Goal: Task Accomplishment & Management: Complete application form

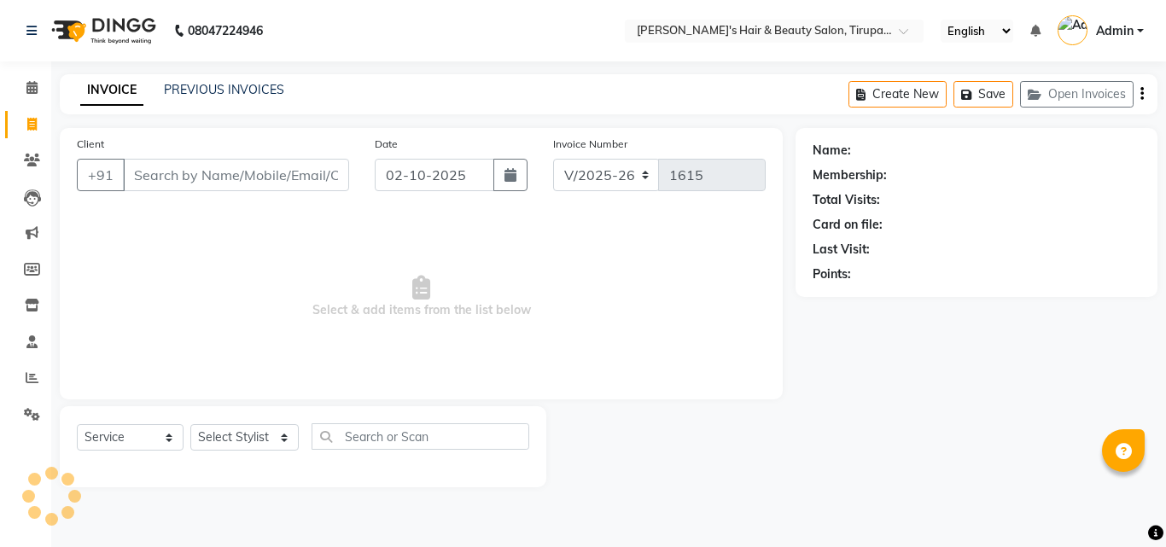
select select "5401"
select select "service"
click at [259, 174] on input "Client" at bounding box center [236, 175] width 226 height 32
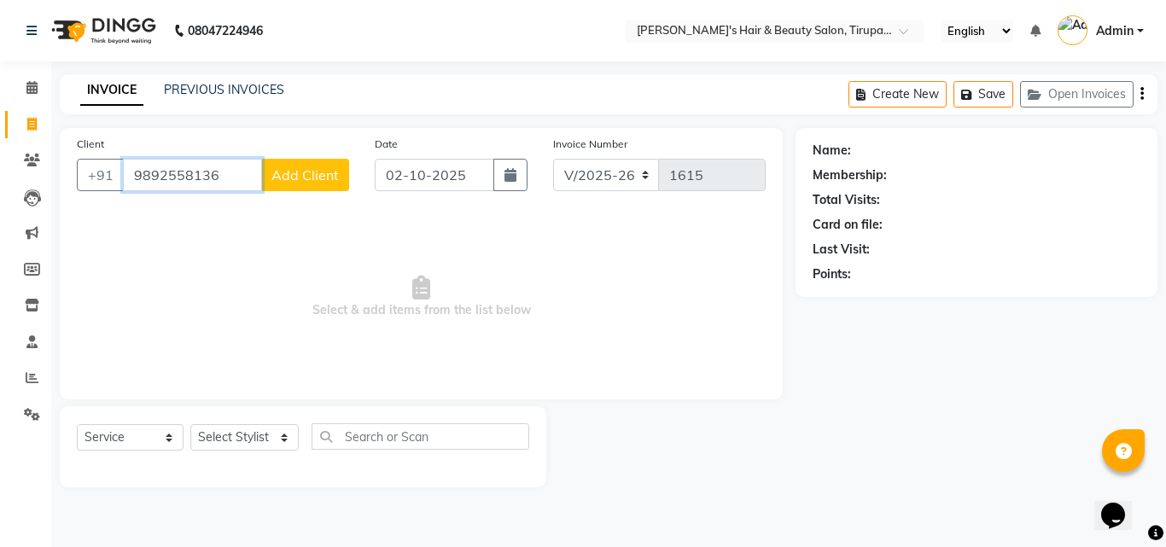
type input "9892558136"
click at [296, 182] on span "Add Client" at bounding box center [304, 174] width 67 height 17
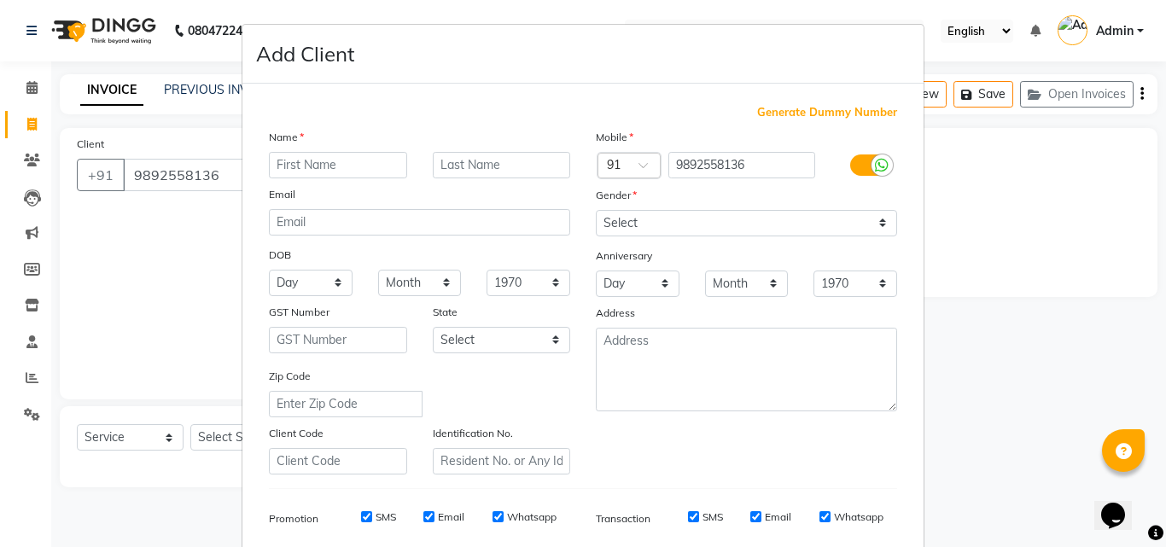
click at [296, 169] on input "text" at bounding box center [338, 165] width 138 height 26
type input "kajal"
click at [440, 164] on input "text" at bounding box center [502, 165] width 138 height 26
type input "morya"
click at [606, 224] on select "Select [DEMOGRAPHIC_DATA] [DEMOGRAPHIC_DATA] Other Prefer Not To Say" at bounding box center [746, 223] width 301 height 26
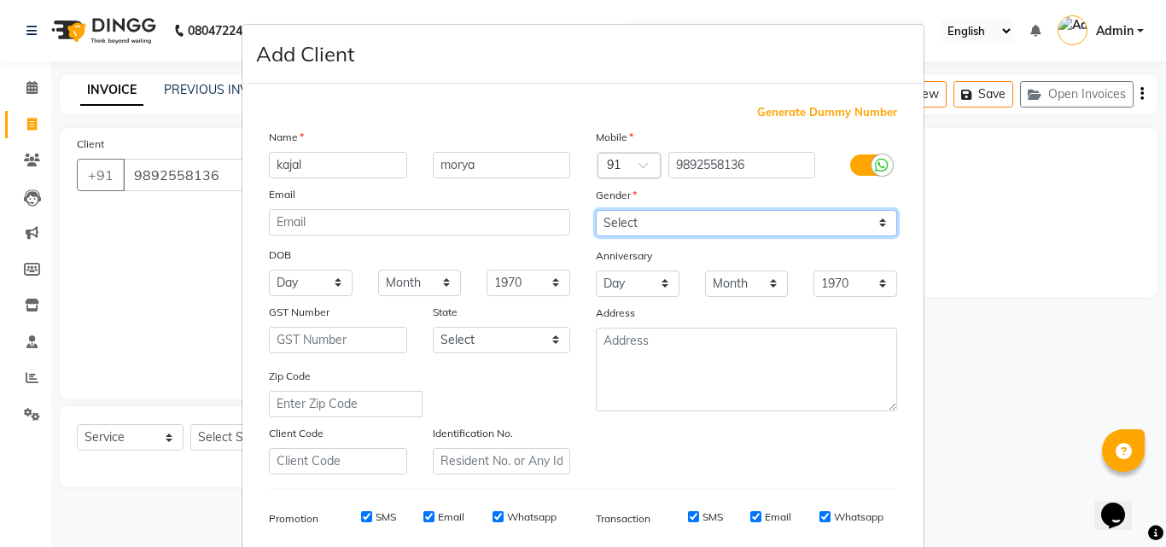
select select "[DEMOGRAPHIC_DATA]"
click at [596, 210] on select "Select [DEMOGRAPHIC_DATA] [DEMOGRAPHIC_DATA] Other Prefer Not To Say" at bounding box center [746, 223] width 301 height 26
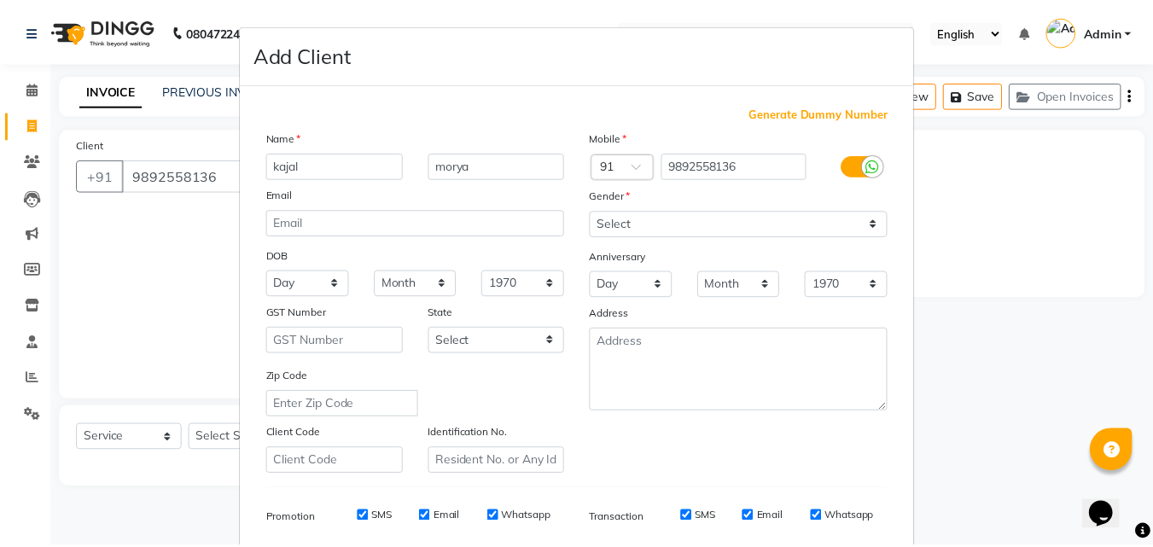
scroll to position [241, 0]
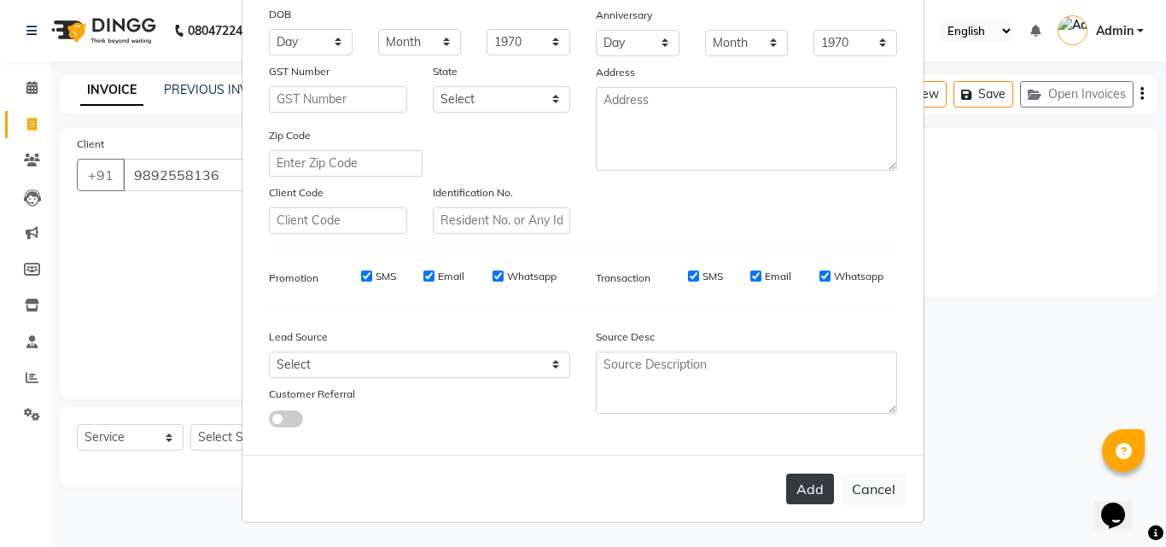
click at [814, 484] on button "Add" at bounding box center [810, 489] width 48 height 31
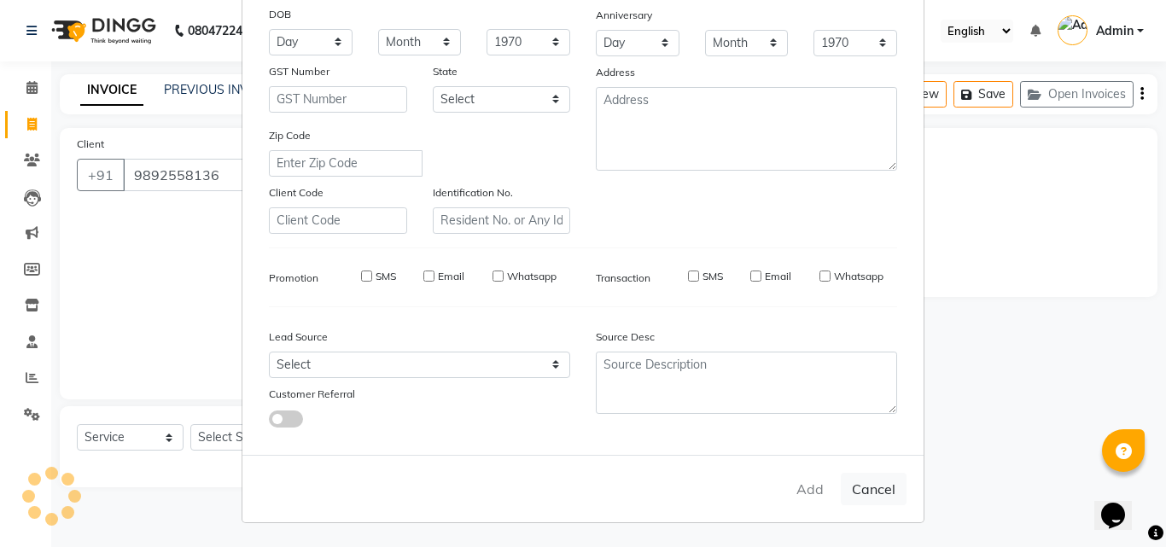
select select
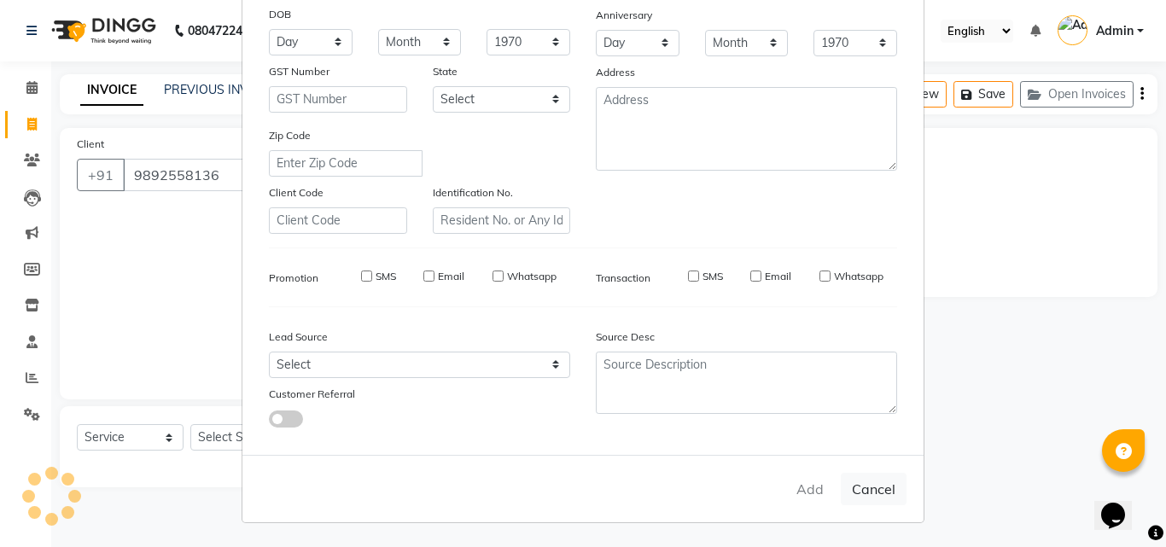
select select
checkbox input "false"
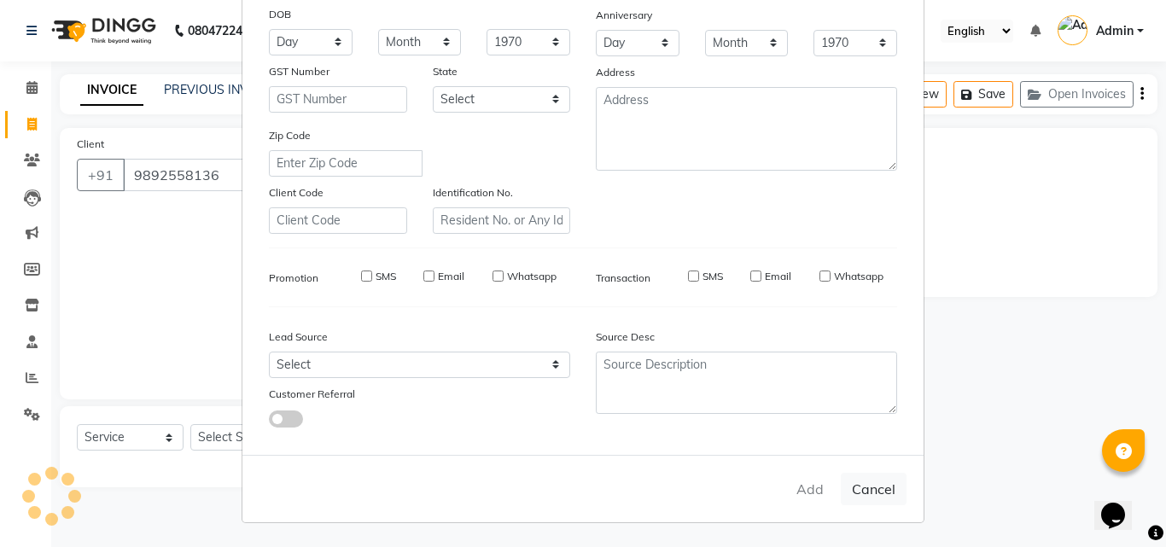
checkbox input "false"
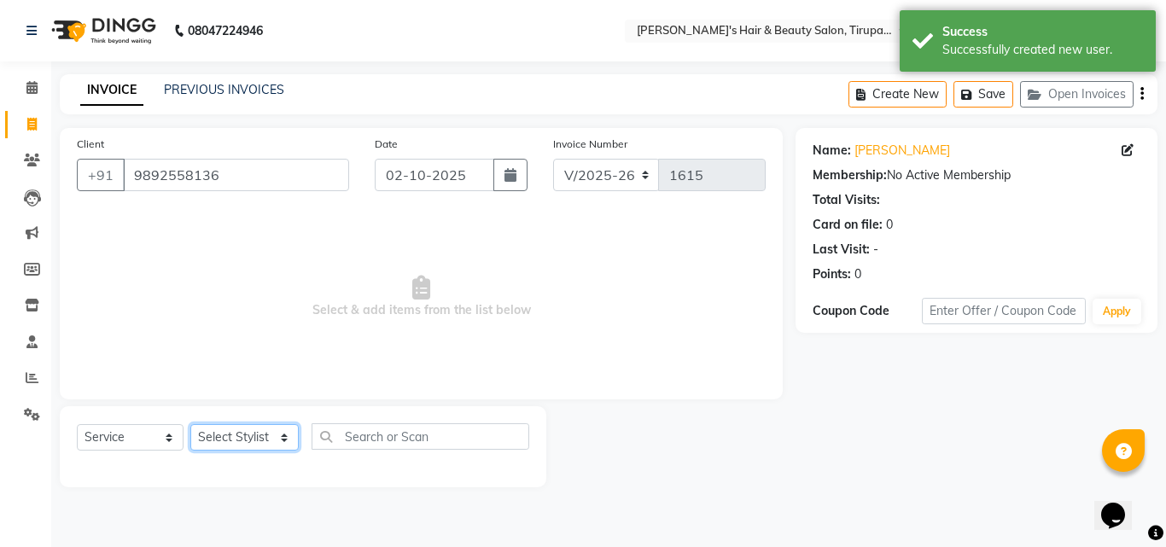
click at [230, 434] on select "Select Stylist [PERSON_NAME] [PERSON_NAME] Kajal [PERSON_NAME] [PERSON_NAME] [P…" at bounding box center [244, 437] width 108 height 26
select select "35988"
click at [190, 424] on select "Select Stylist [PERSON_NAME] [PERSON_NAME] Kajal [PERSON_NAME] [PERSON_NAME] [P…" at bounding box center [244, 437] width 108 height 26
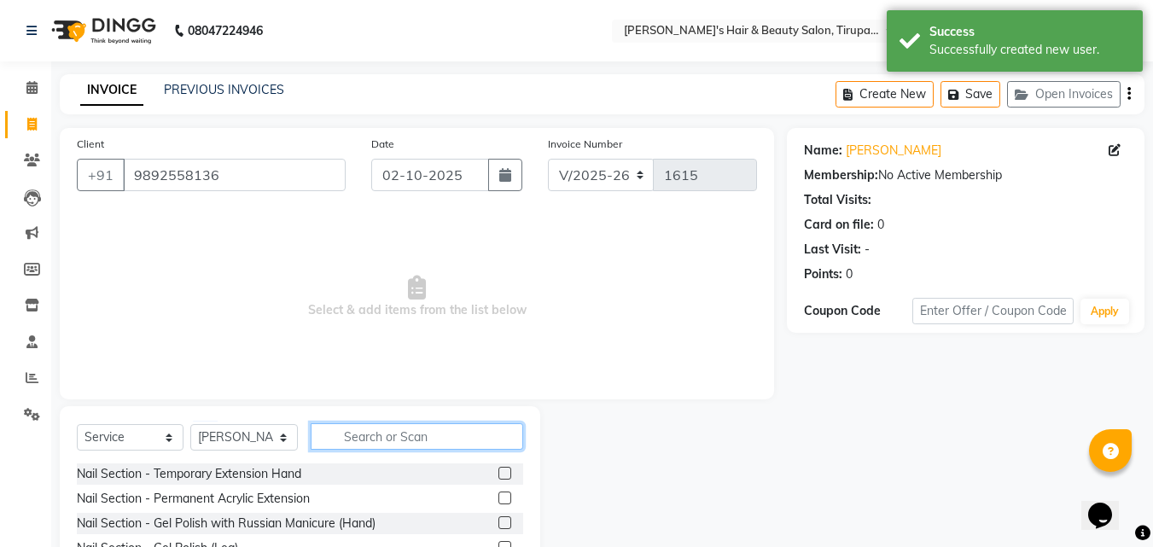
click at [345, 434] on input "text" at bounding box center [417, 436] width 213 height 26
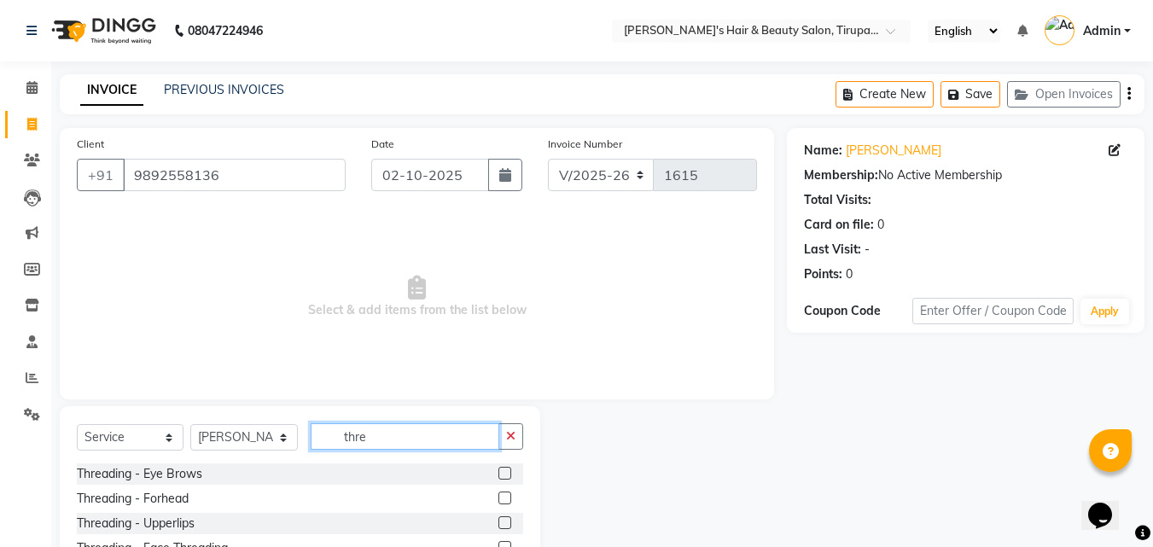
type input "thre"
click at [506, 477] on label at bounding box center [504, 473] width 13 height 13
click at [506, 477] on input "checkbox" at bounding box center [503, 474] width 11 height 11
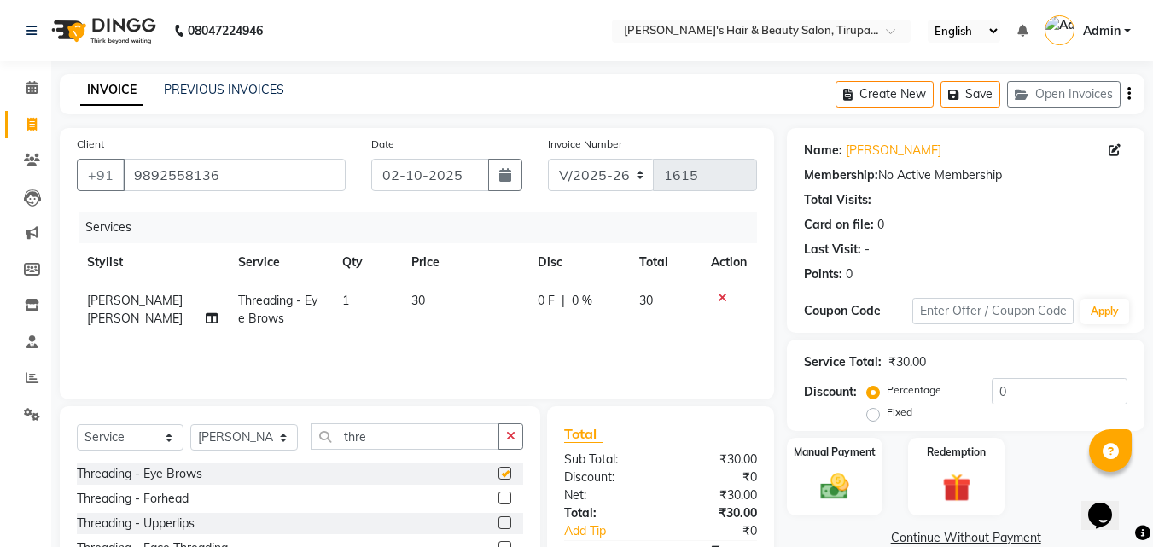
checkbox input "false"
click at [505, 499] on label at bounding box center [504, 498] width 13 height 13
click at [505, 499] on input "checkbox" at bounding box center [503, 498] width 11 height 11
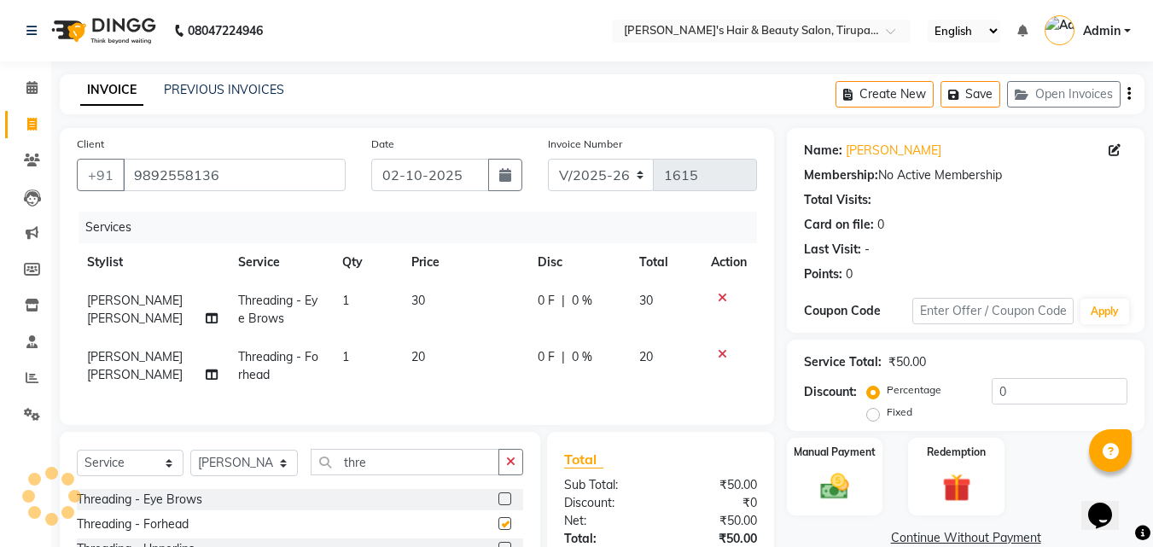
checkbox input "false"
click at [505, 505] on label at bounding box center [504, 498] width 13 height 13
click at [505, 505] on input "checkbox" at bounding box center [503, 499] width 11 height 11
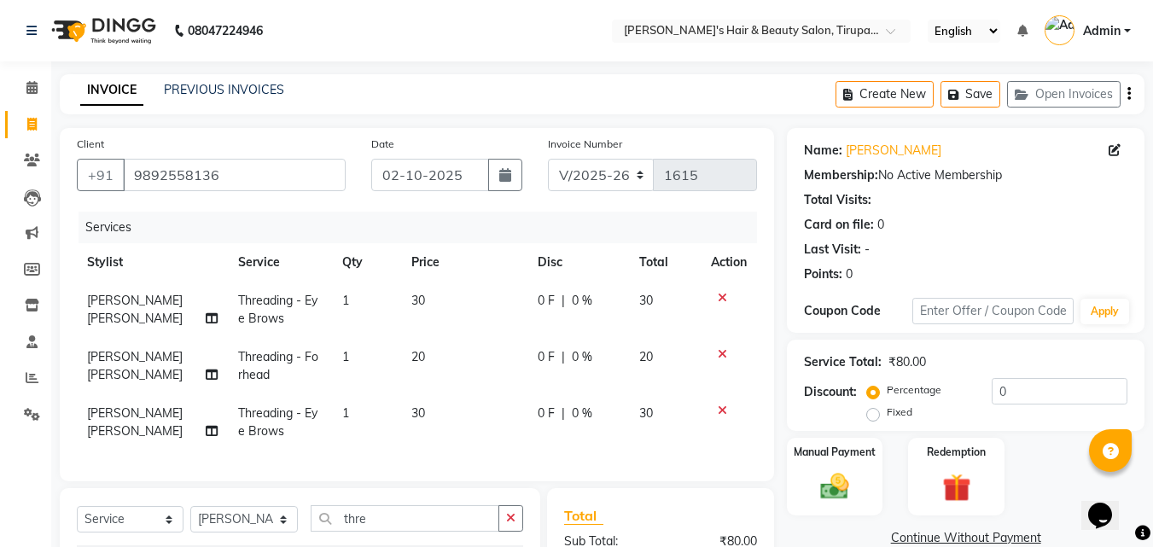
checkbox input "false"
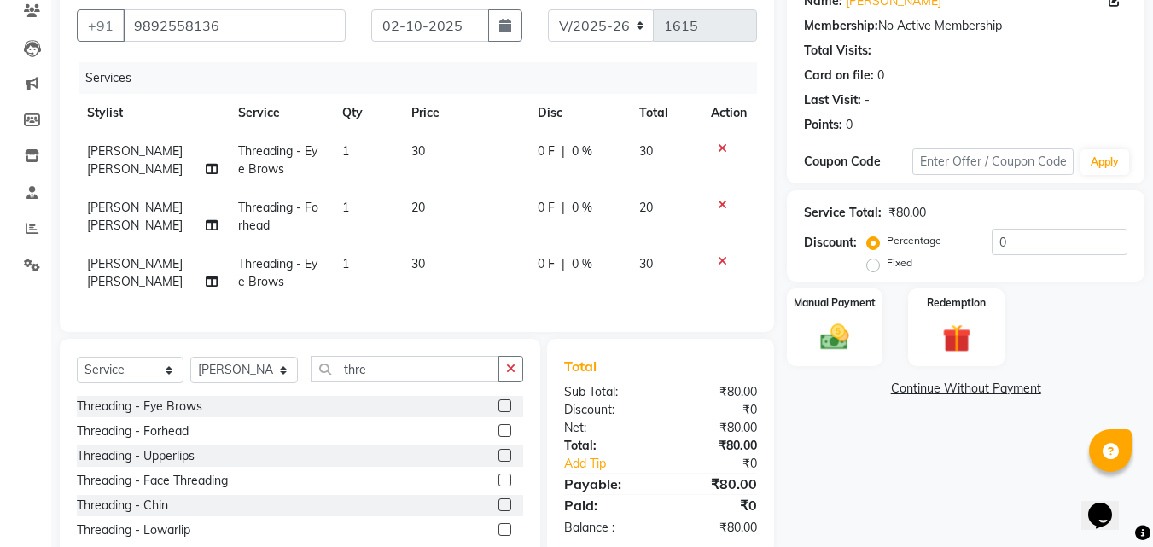
scroll to position [209, 0]
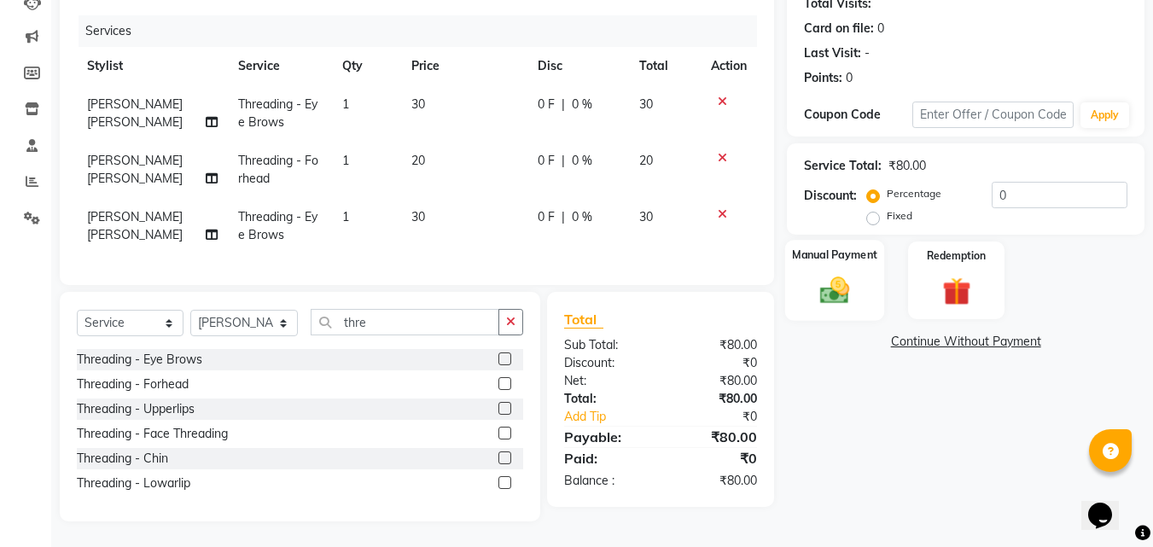
click at [831, 283] on img at bounding box center [835, 290] width 48 height 34
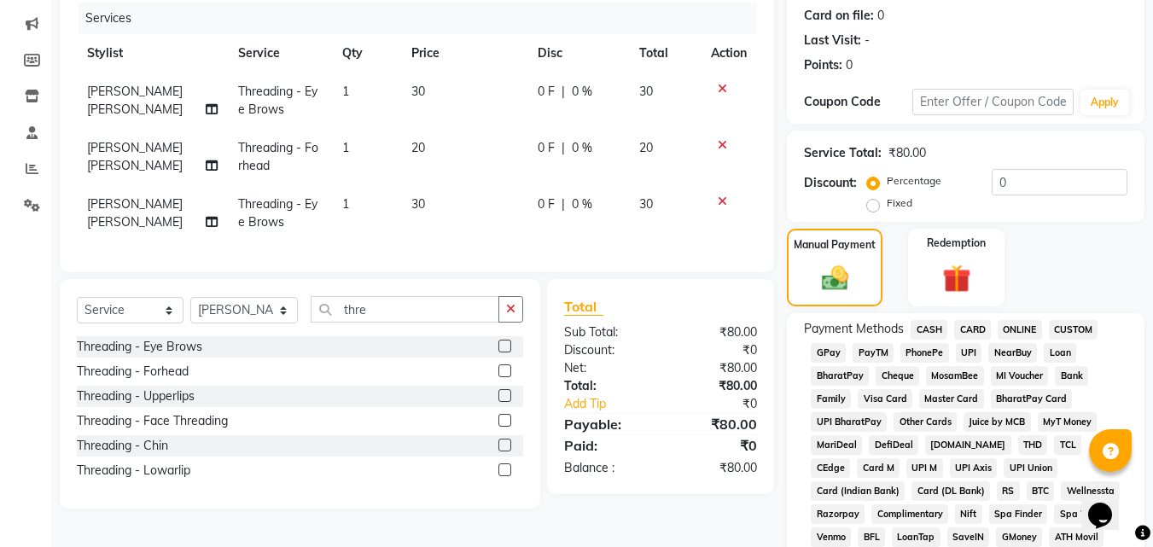
click at [933, 333] on span "CASH" at bounding box center [929, 330] width 37 height 20
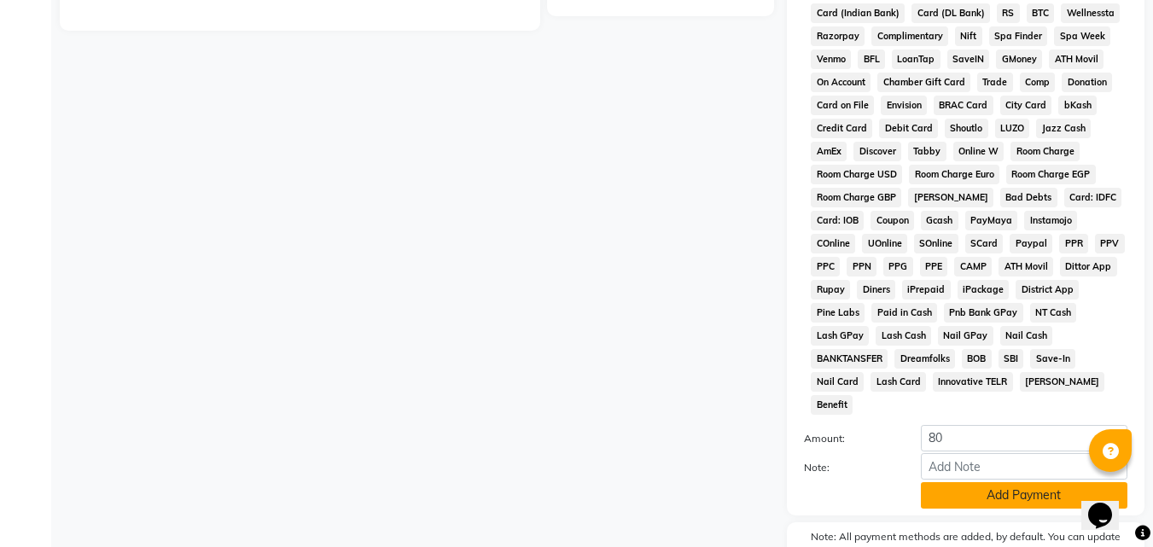
click at [1040, 482] on button "Add Payment" at bounding box center [1024, 495] width 207 height 26
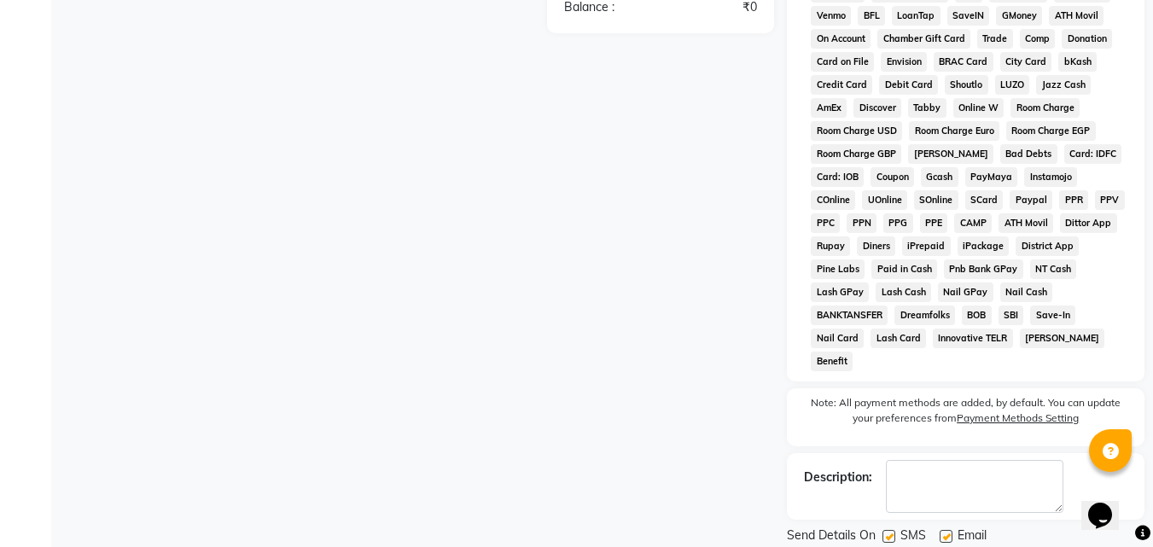
scroll to position [764, 0]
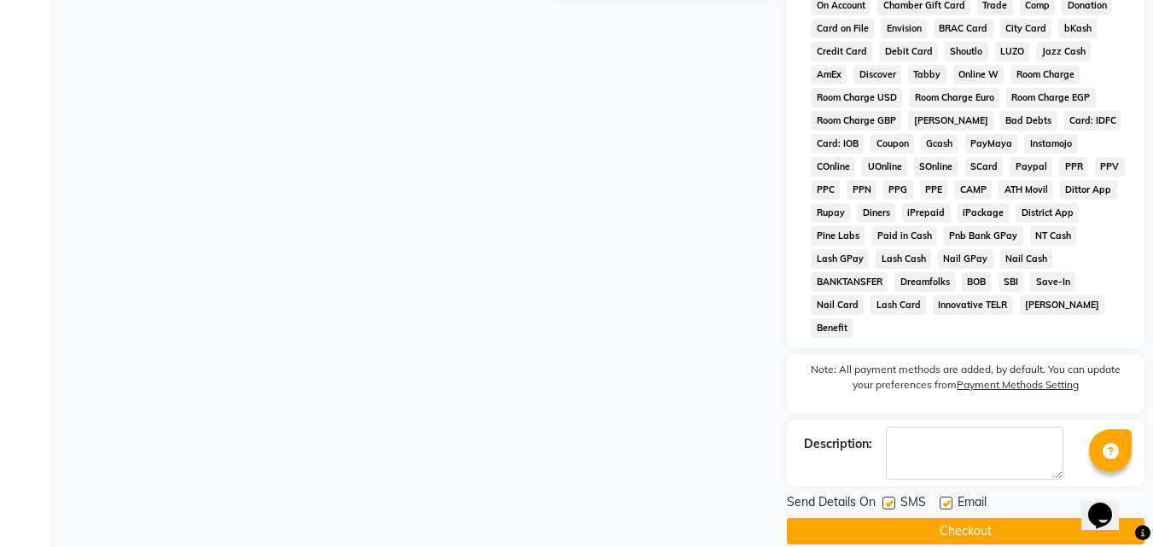
click at [1058, 518] on button "Checkout" at bounding box center [966, 531] width 358 height 26
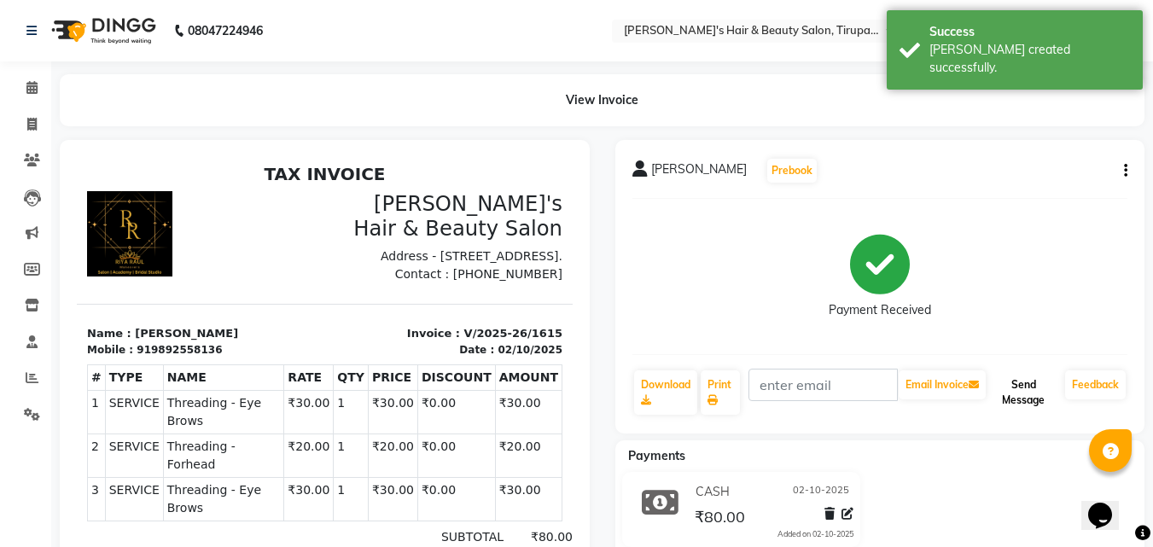
click at [1019, 402] on button "Send Message" at bounding box center [1023, 392] width 69 height 44
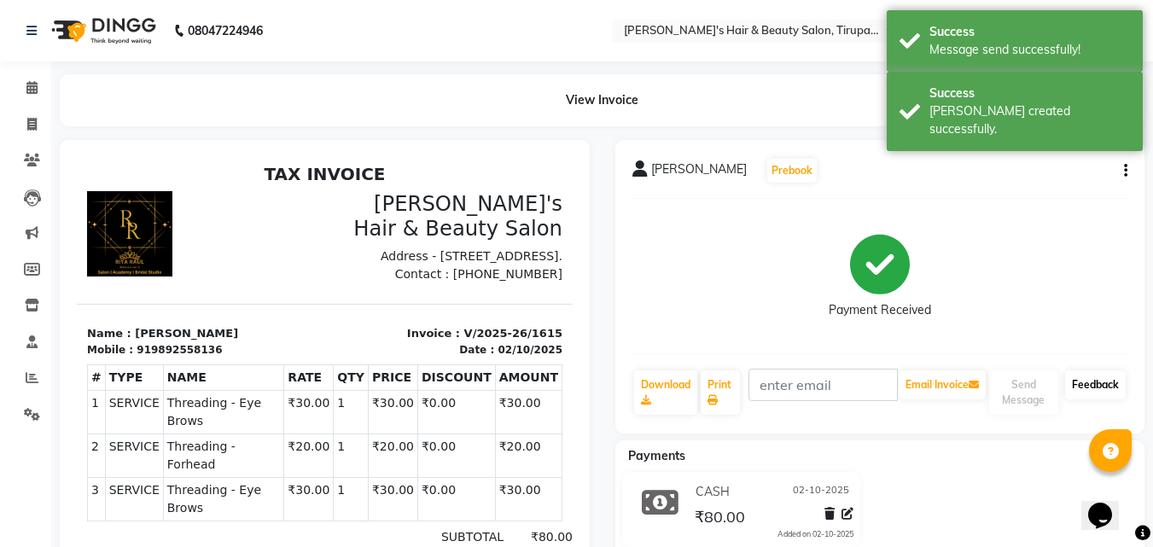
click at [1094, 382] on link "Feedback" at bounding box center [1095, 384] width 61 height 29
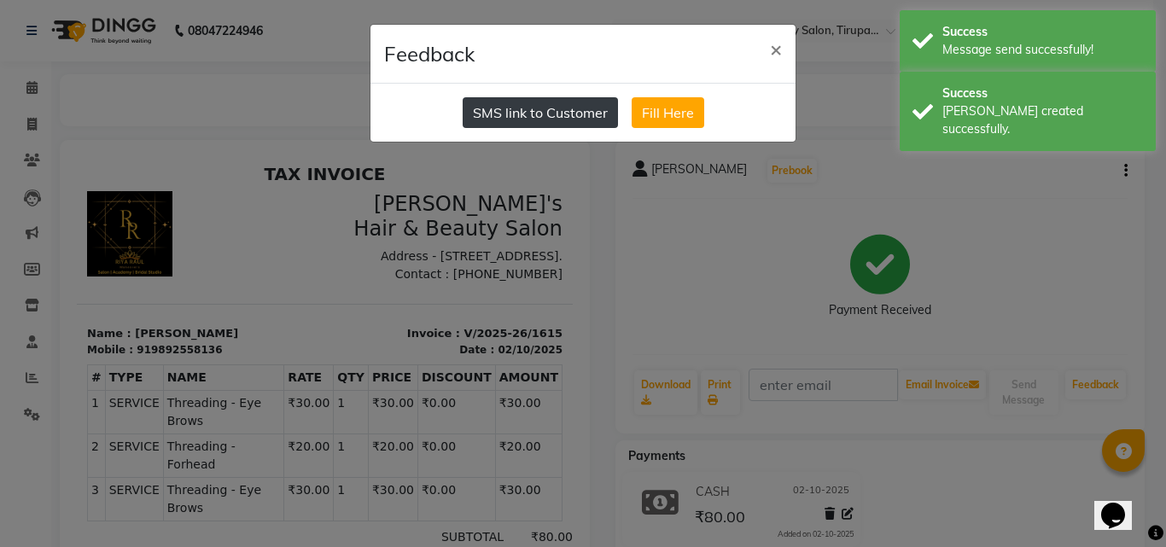
click at [580, 114] on button "SMS link to Customer" at bounding box center [540, 112] width 155 height 31
